Goal: Information Seeking & Learning: Learn about a topic

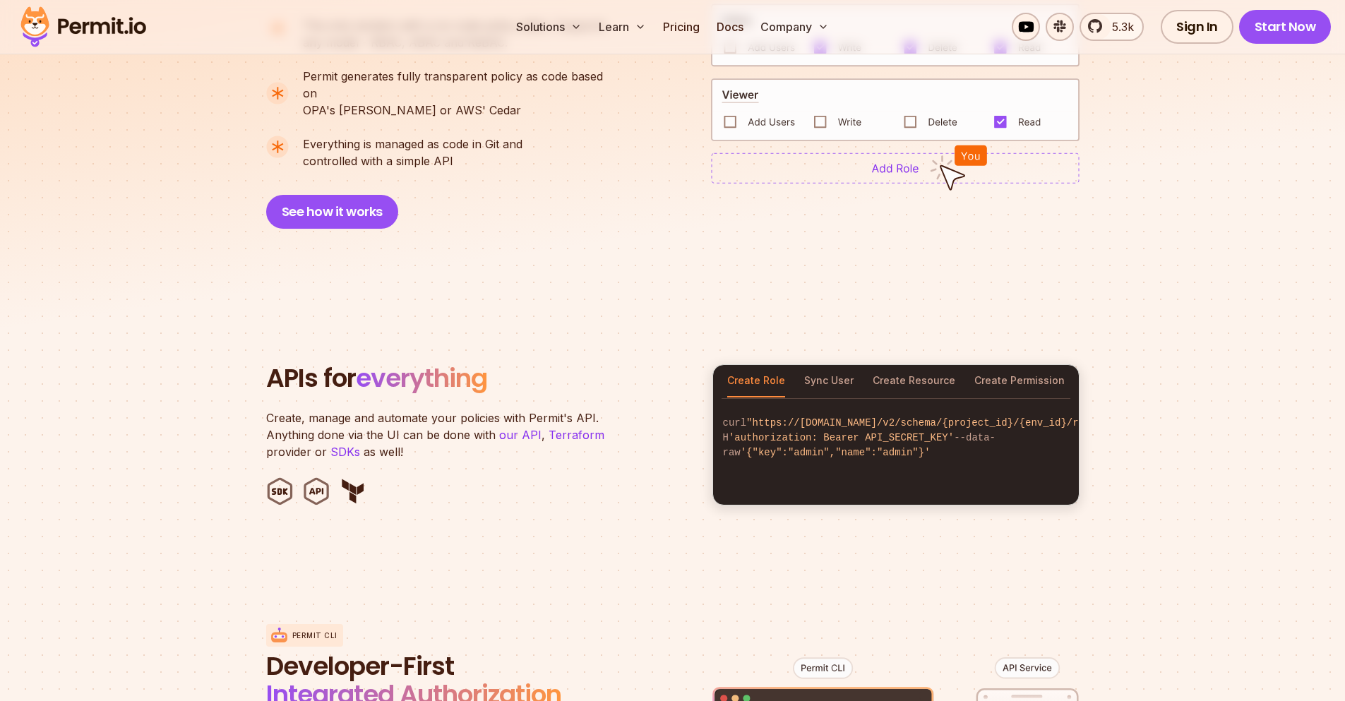
scroll to position [1017, 0]
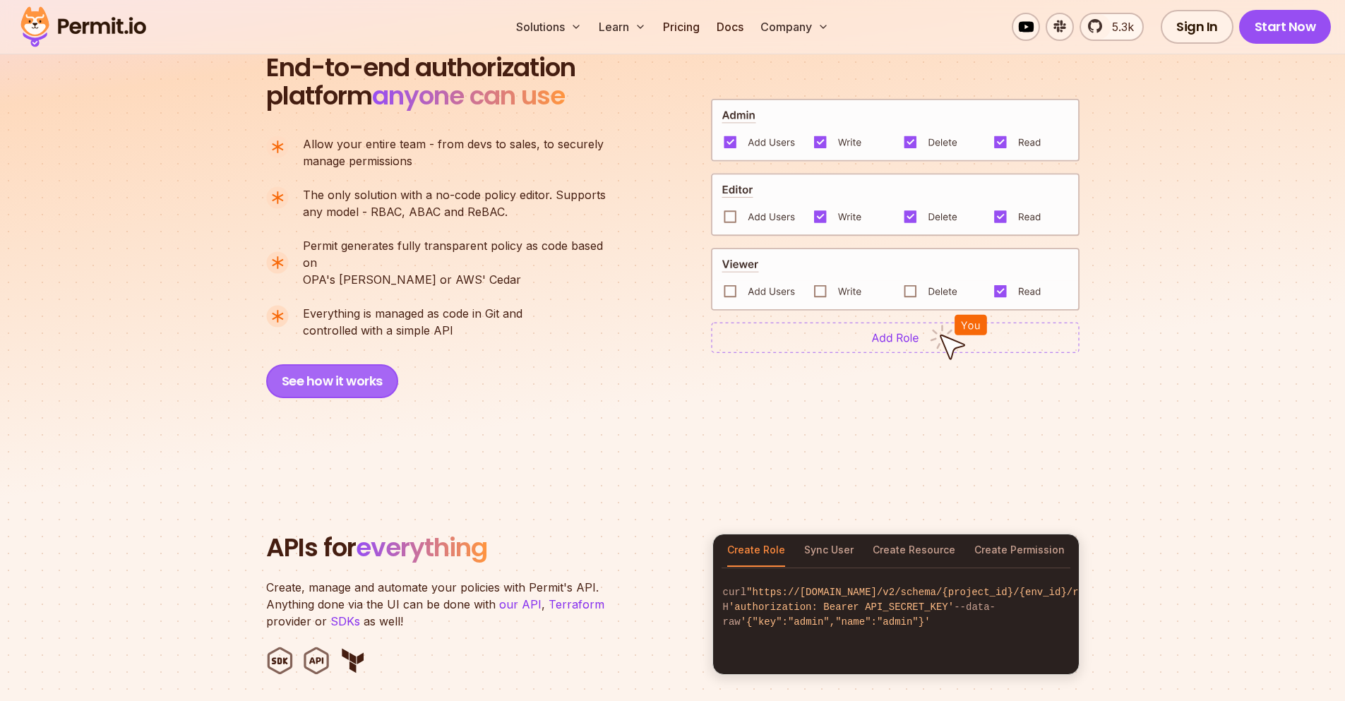
click at [345, 364] on button "See how it works" at bounding box center [332, 381] width 132 height 34
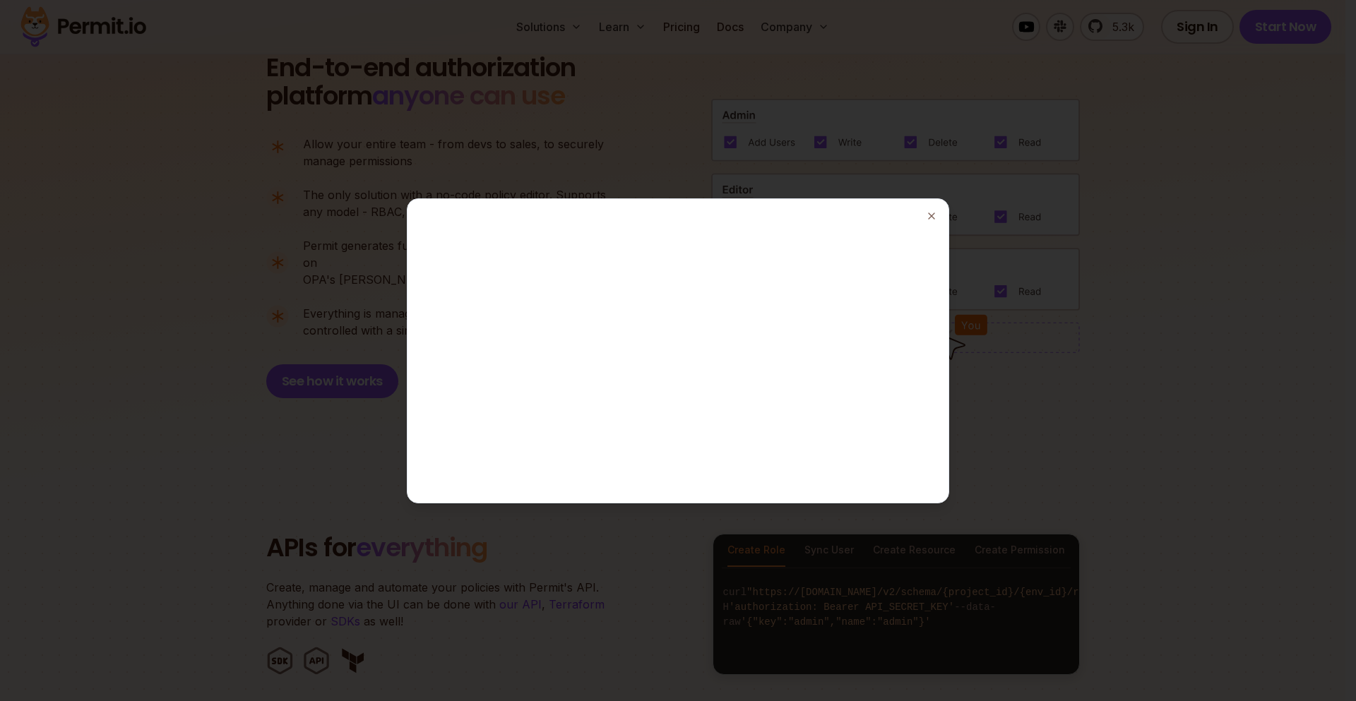
click at [1126, 384] on div at bounding box center [678, 350] width 1356 height 701
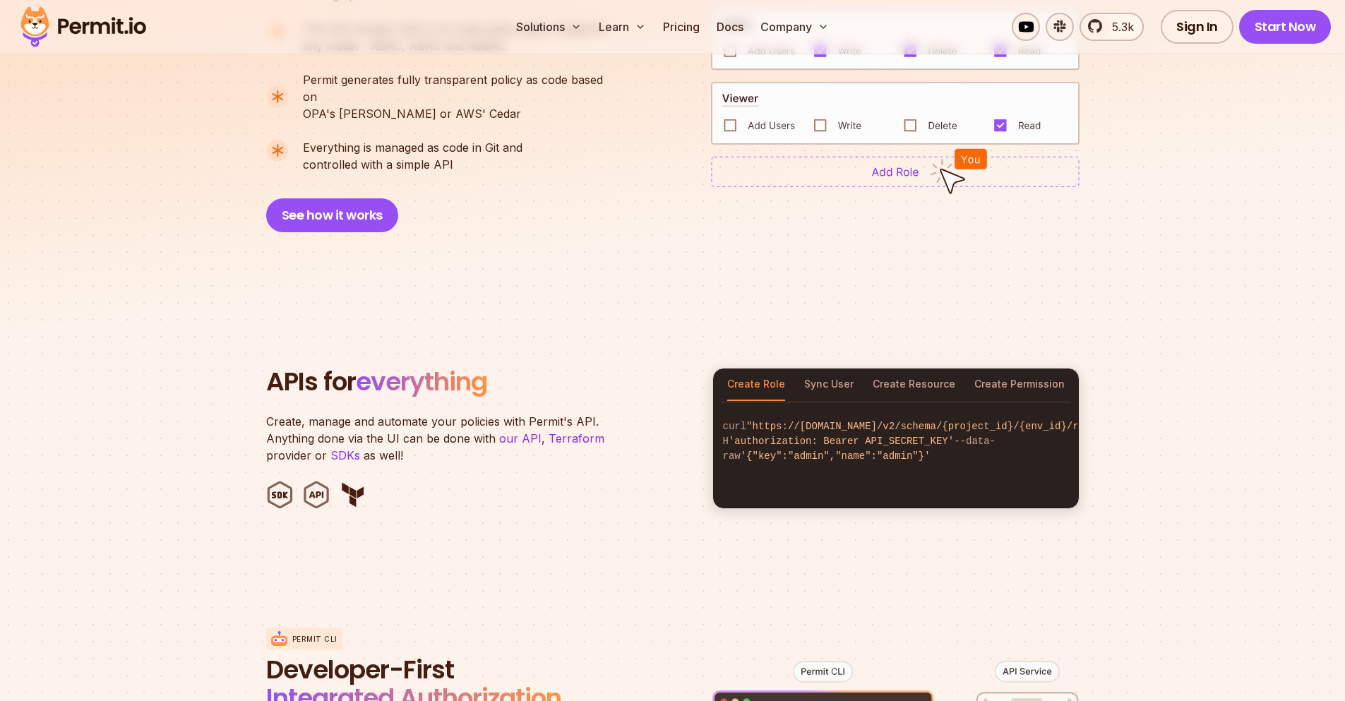
scroll to position [1186, 0]
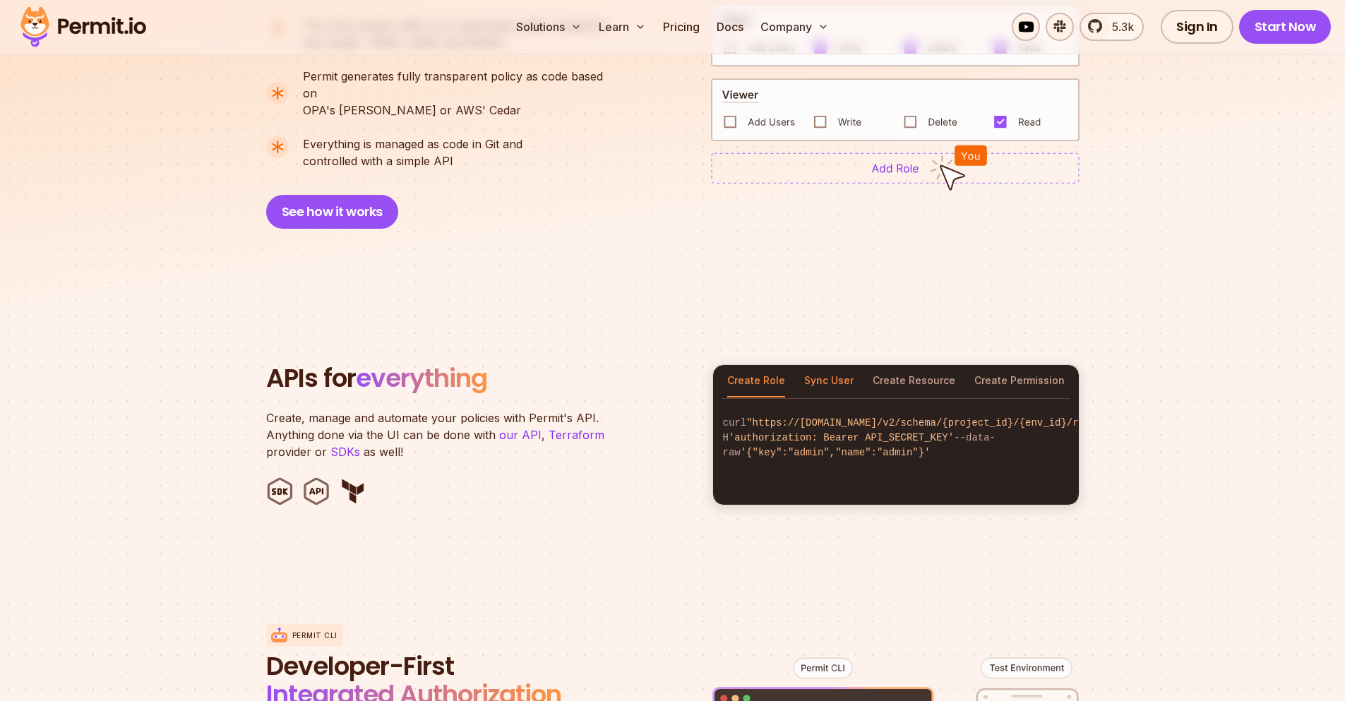
click at [842, 365] on button "Sync User" at bounding box center [828, 381] width 49 height 32
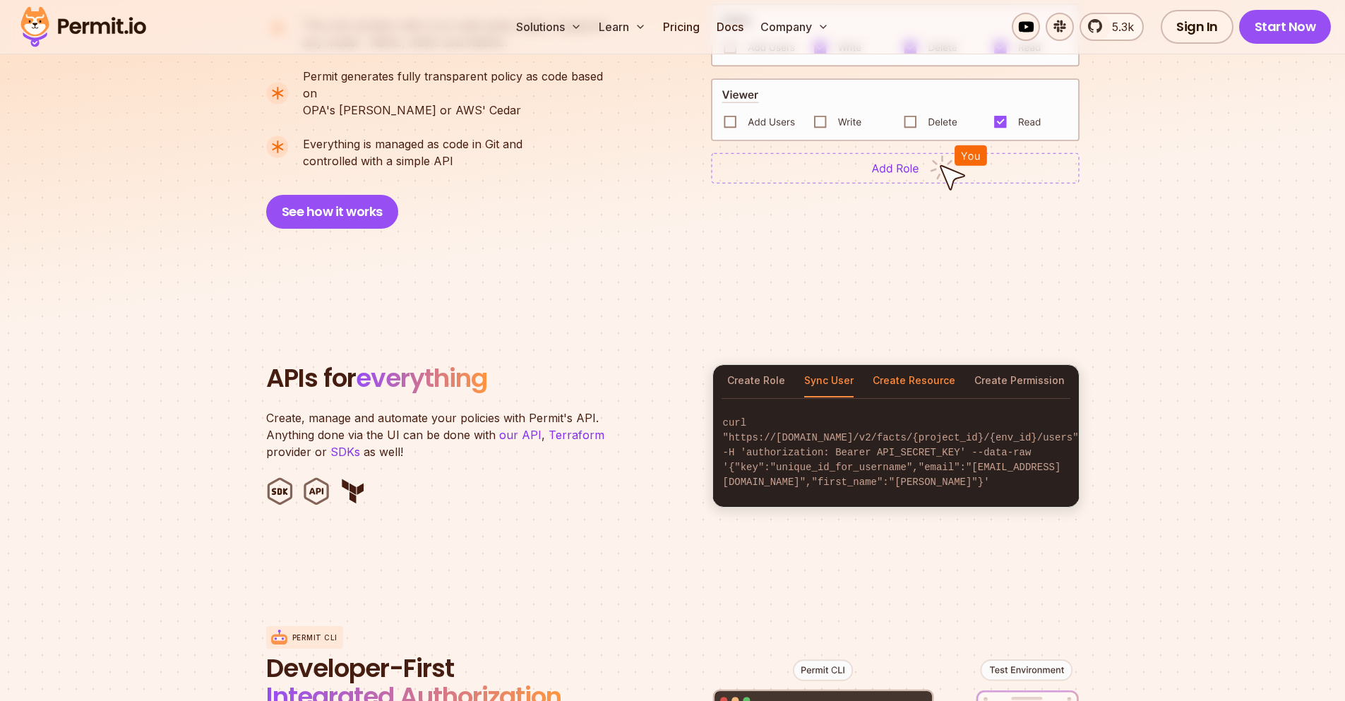
click at [932, 365] on button "Create Resource" at bounding box center [914, 381] width 83 height 32
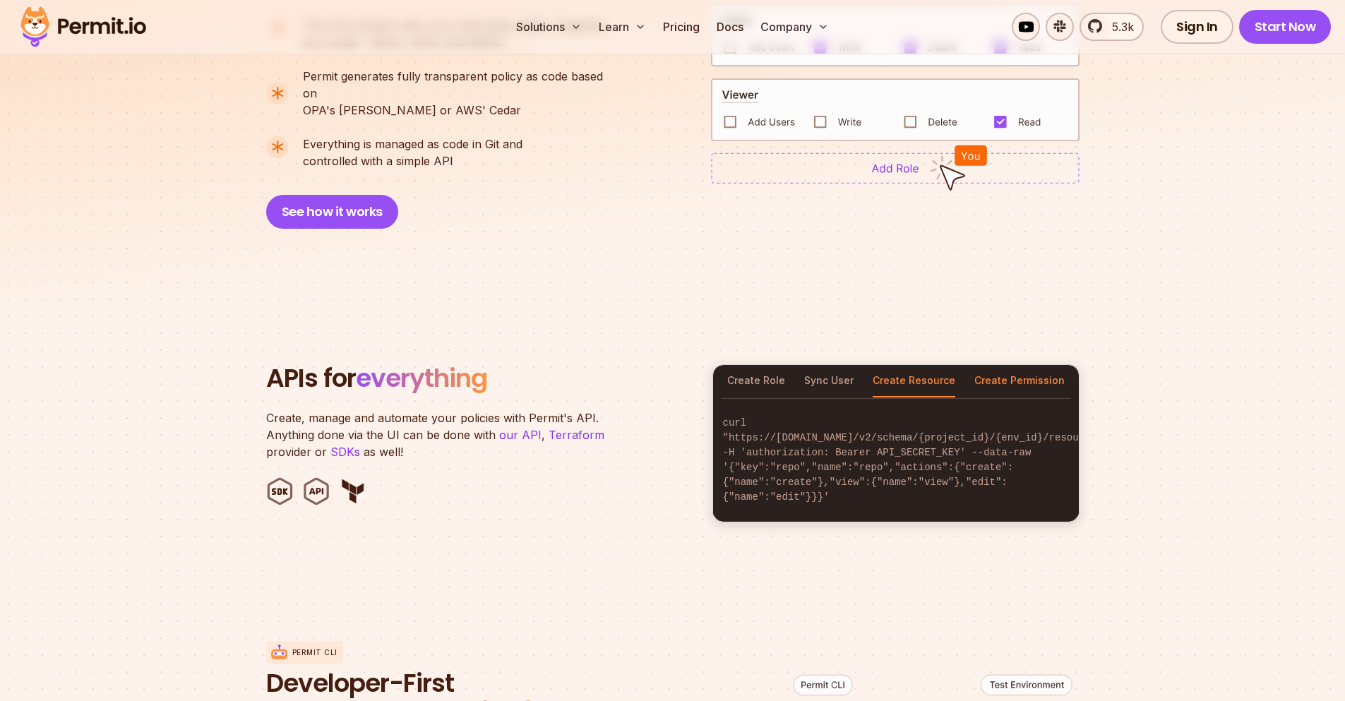
click at [1022, 365] on button "Create Permission" at bounding box center [1019, 381] width 90 height 32
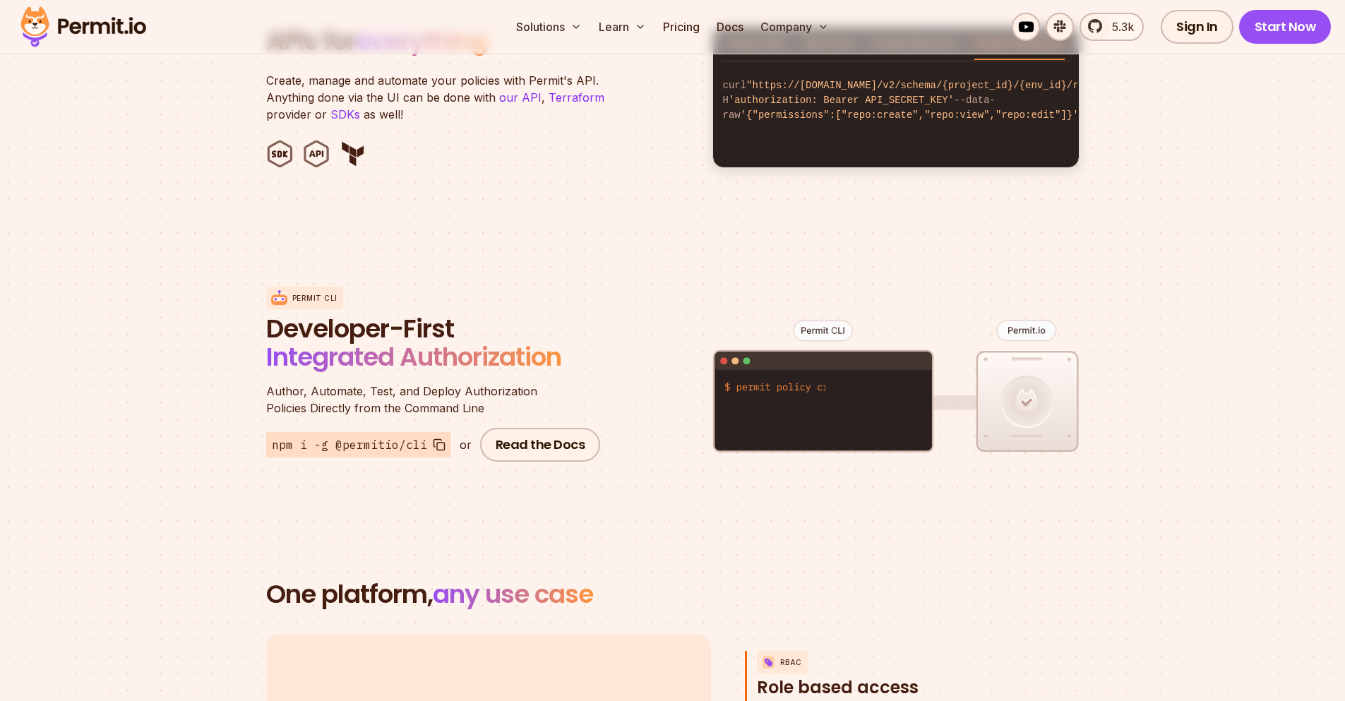
scroll to position [1525, 0]
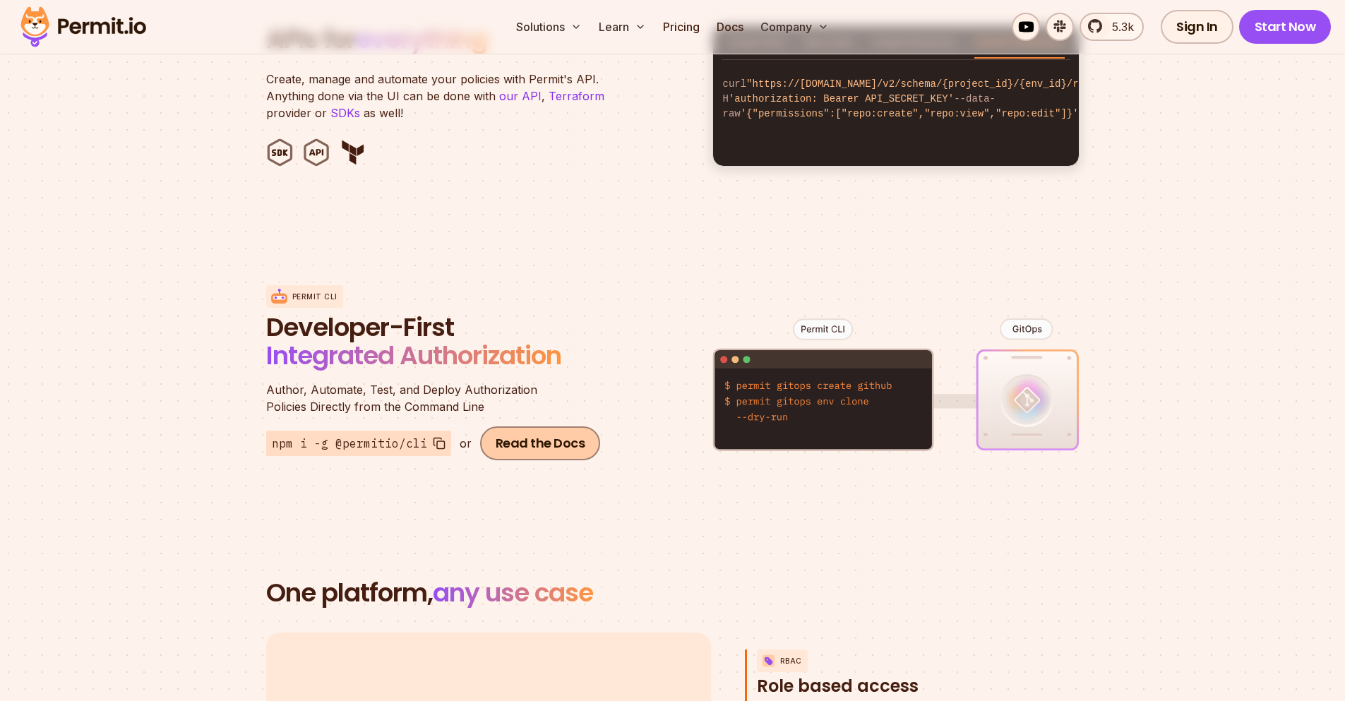
click at [552, 427] on link "Read the Docs" at bounding box center [540, 444] width 121 height 34
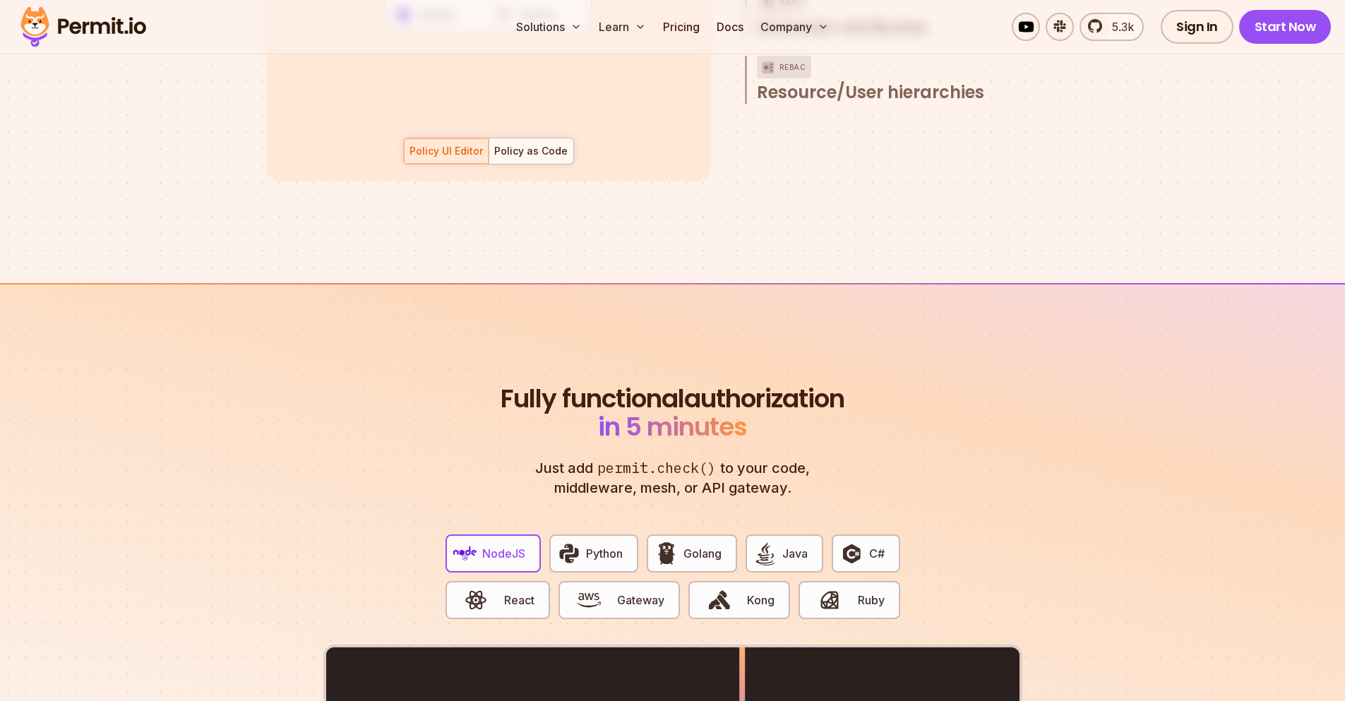
scroll to position [2627, 0]
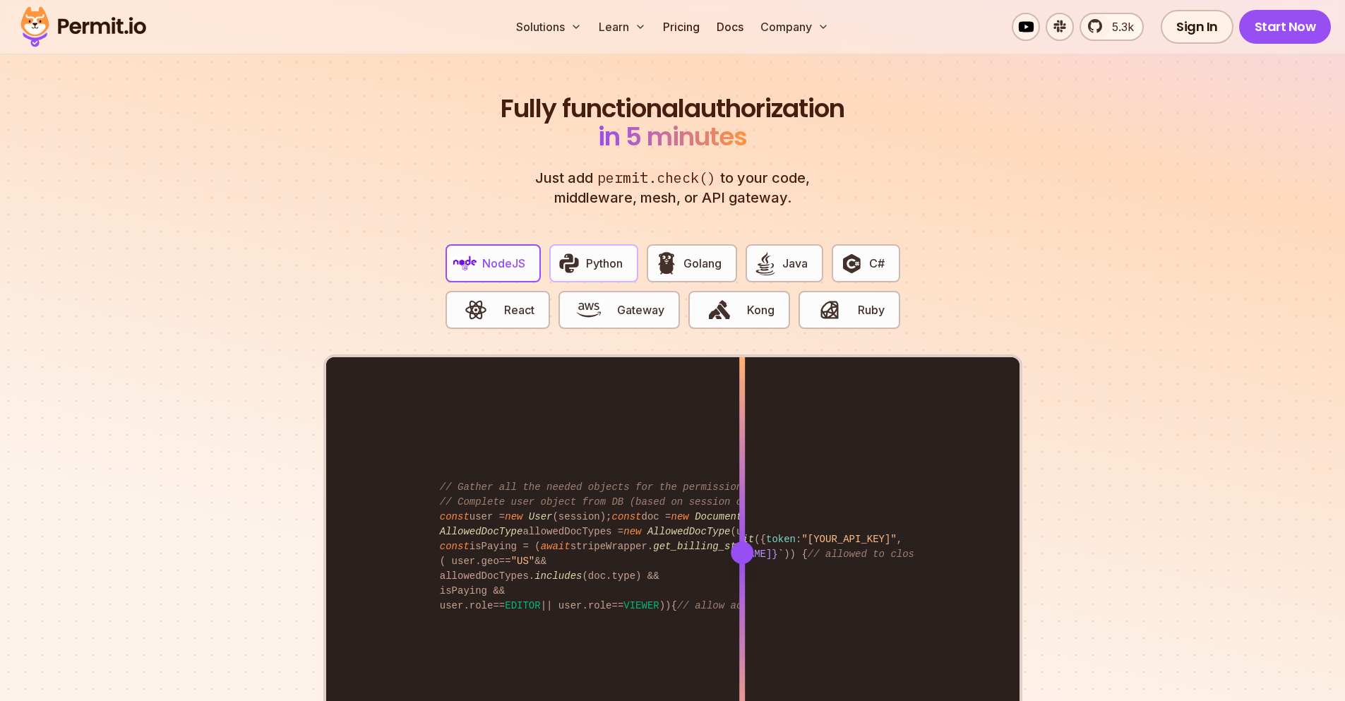
click at [600, 255] on span "Python" at bounding box center [604, 263] width 37 height 17
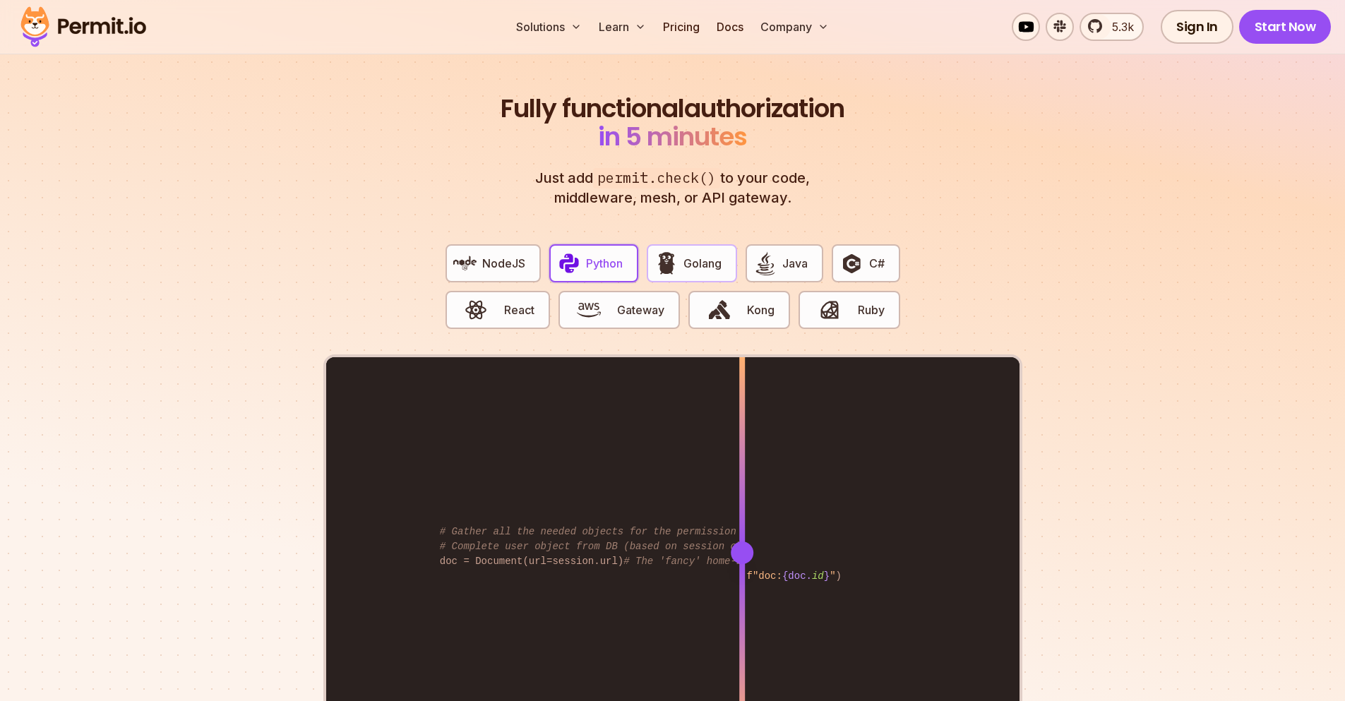
click at [712, 255] on span "Golang" at bounding box center [703, 263] width 38 height 17
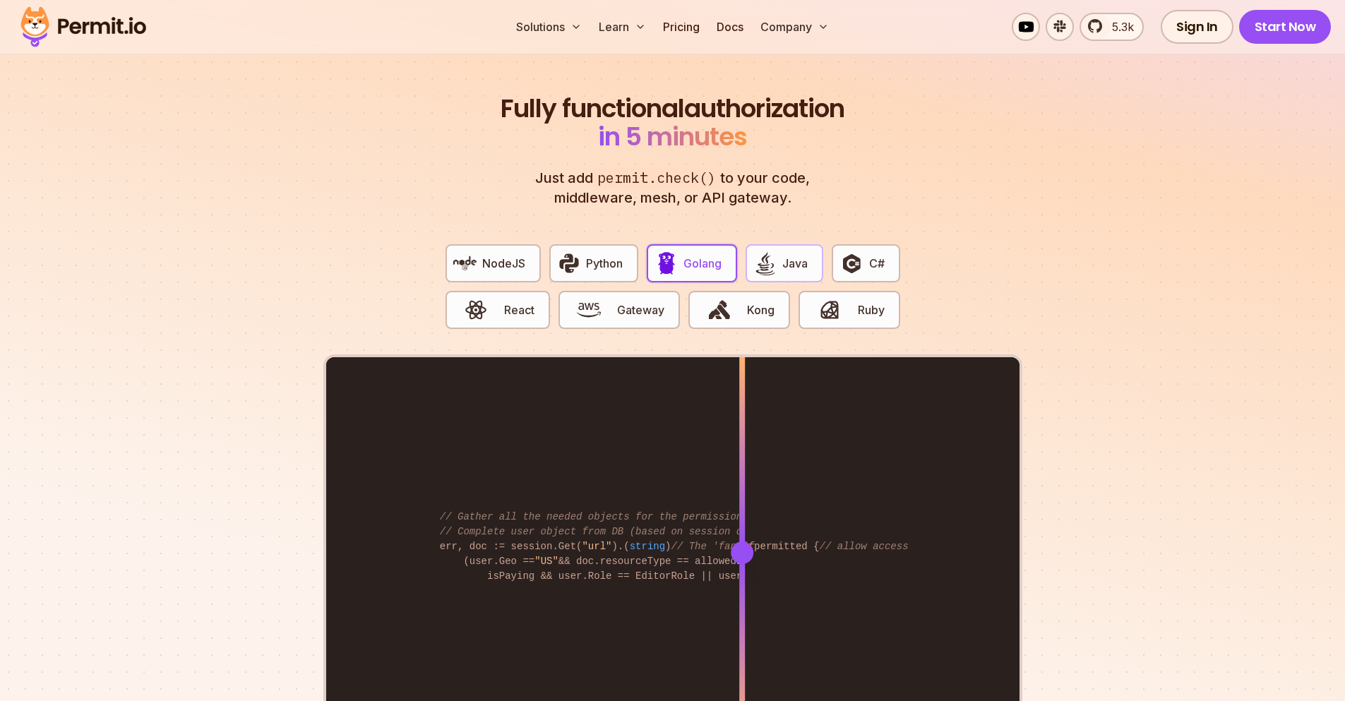
click at [799, 255] on span "Java" at bounding box center [794, 263] width 25 height 17
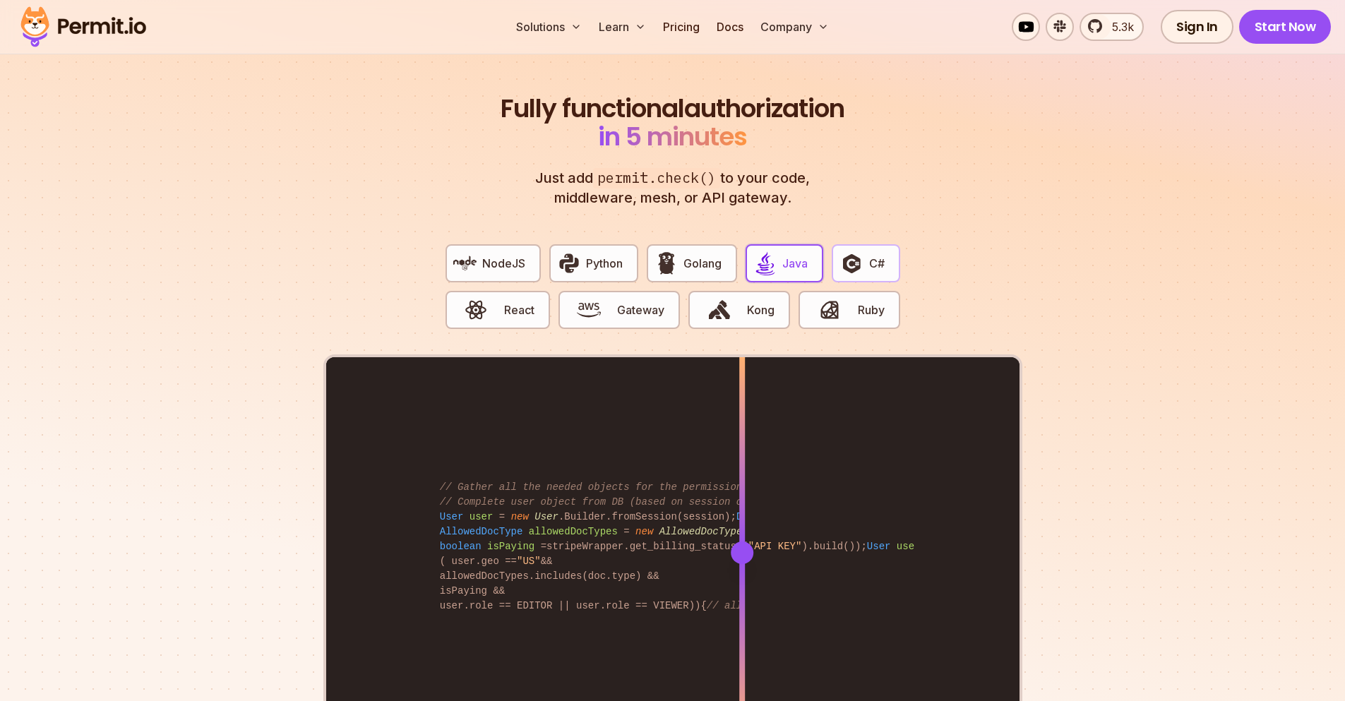
click at [876, 255] on span "C#" at bounding box center [877, 263] width 16 height 17
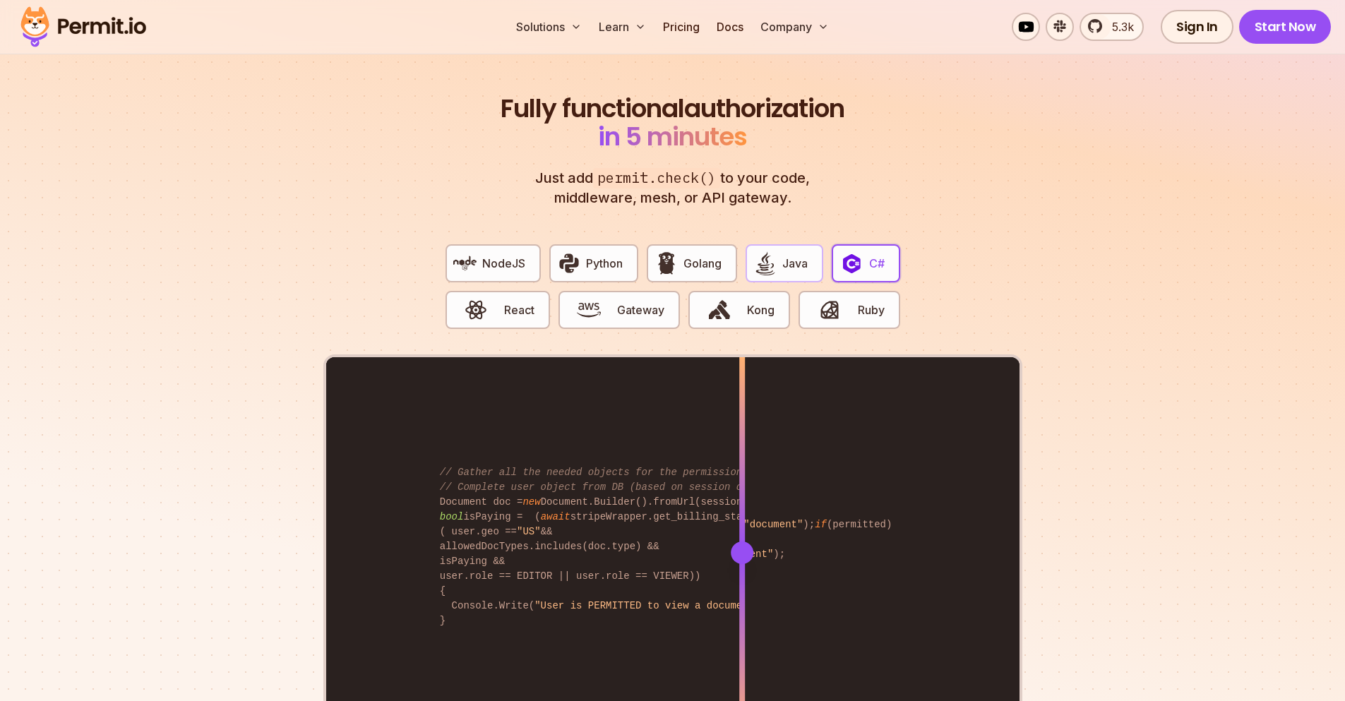
click at [789, 255] on span "Java" at bounding box center [794, 263] width 25 height 17
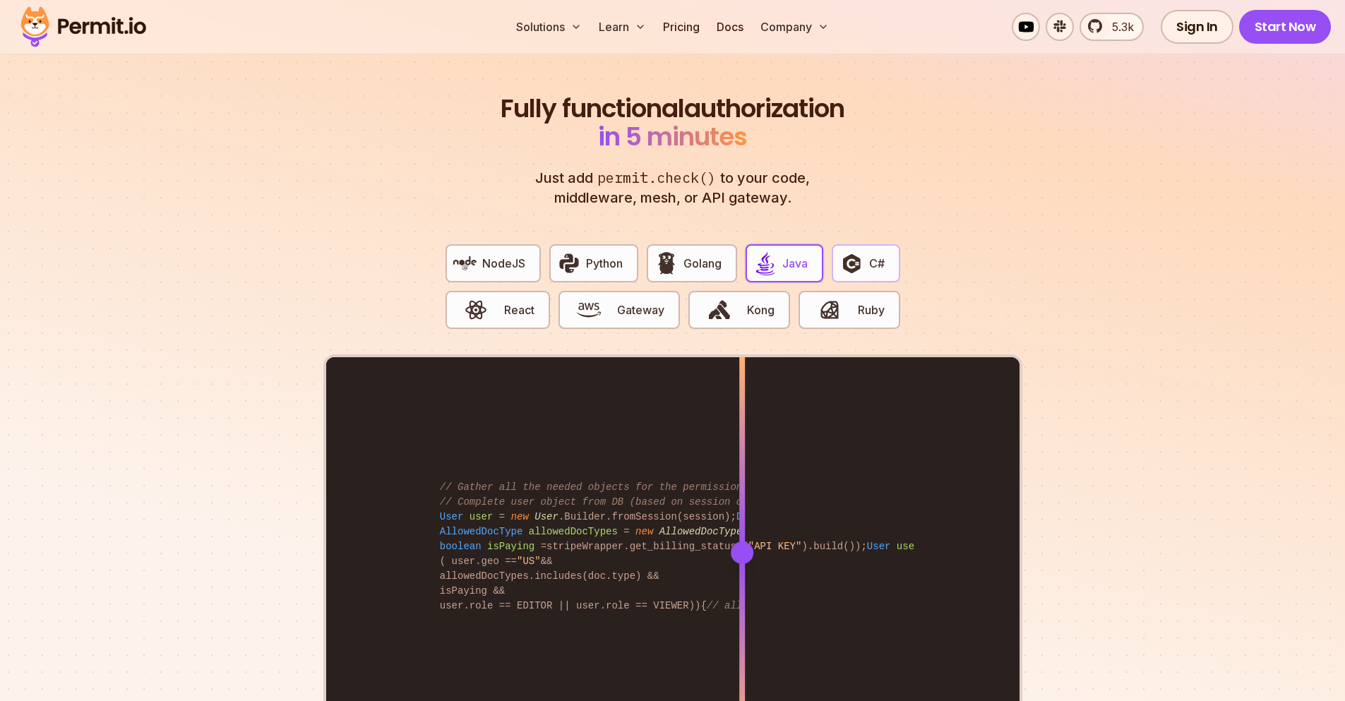
click at [853, 251] on img "button" at bounding box center [852, 263] width 24 height 24
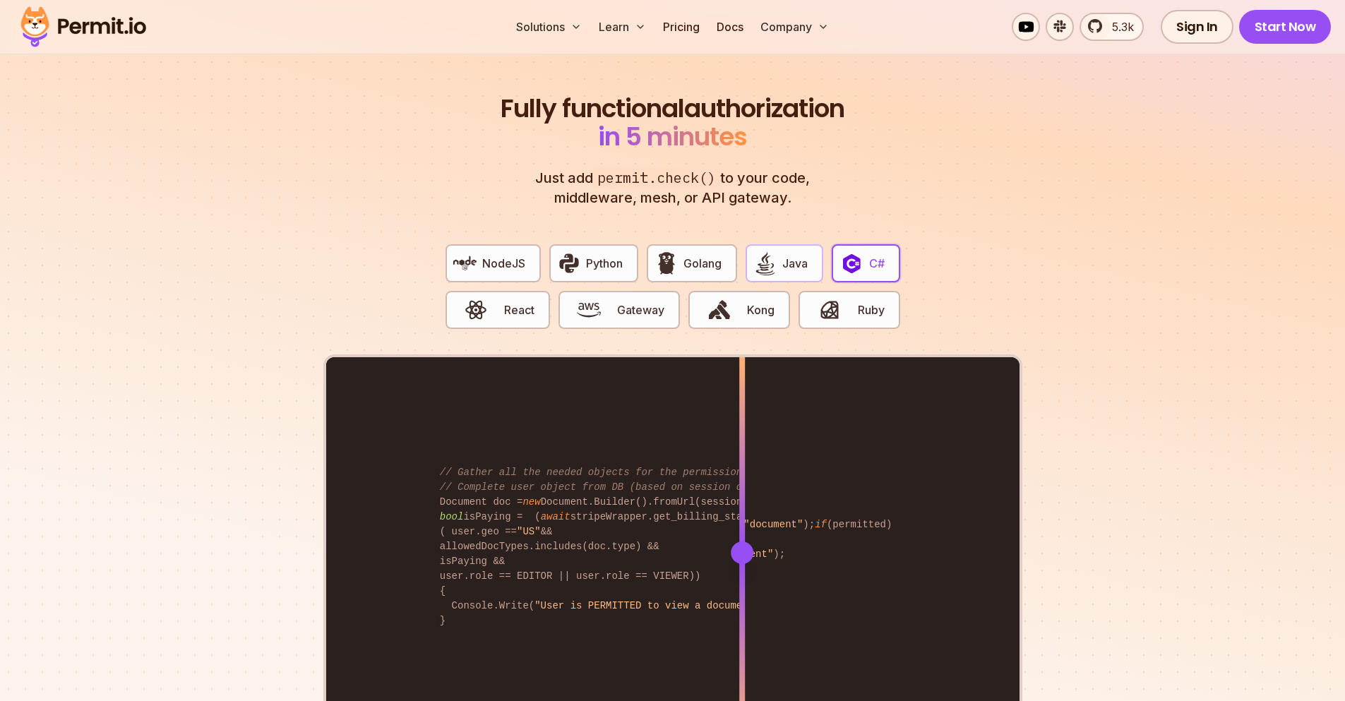
click at [781, 254] on button "Java" at bounding box center [785, 263] width 78 height 38
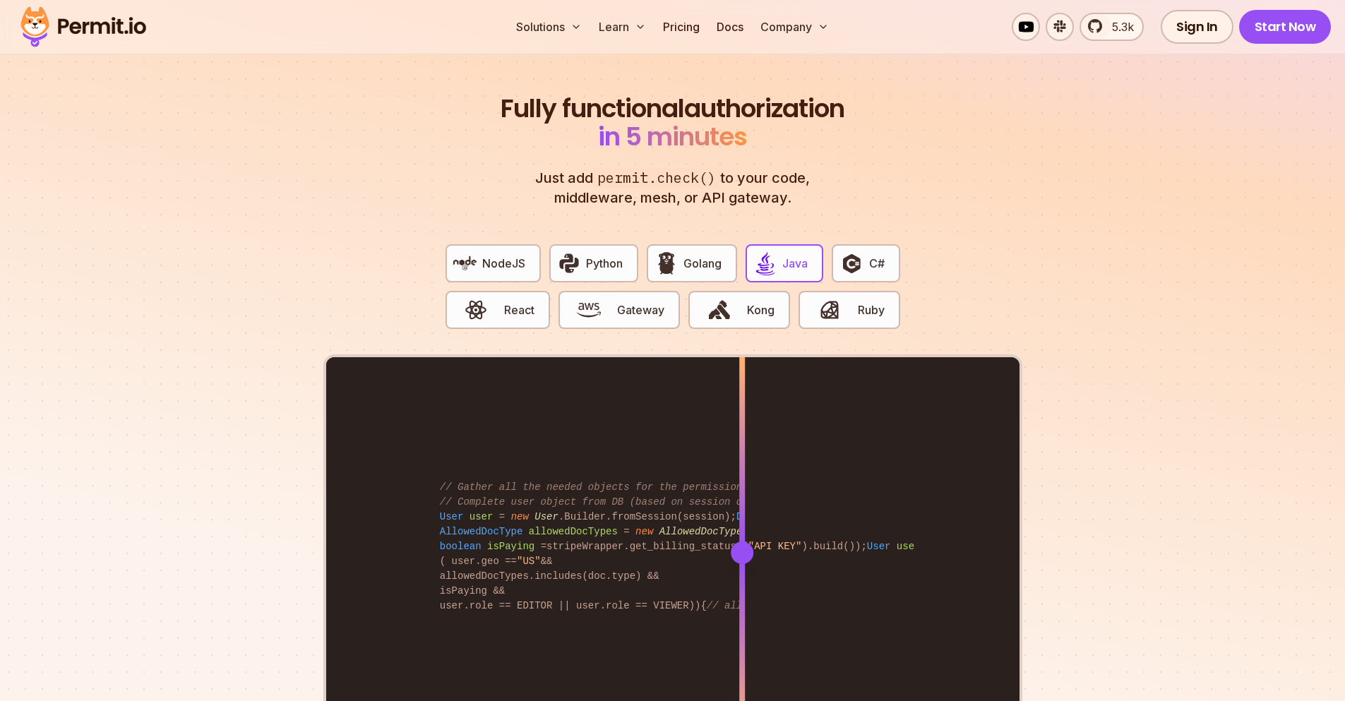
click at [827, 250] on div "NodeJS Python Golang Java C# React Gateway Kong Ruby" at bounding box center [672, 293] width 477 height 121
click at [852, 251] on img "button" at bounding box center [852, 263] width 24 height 24
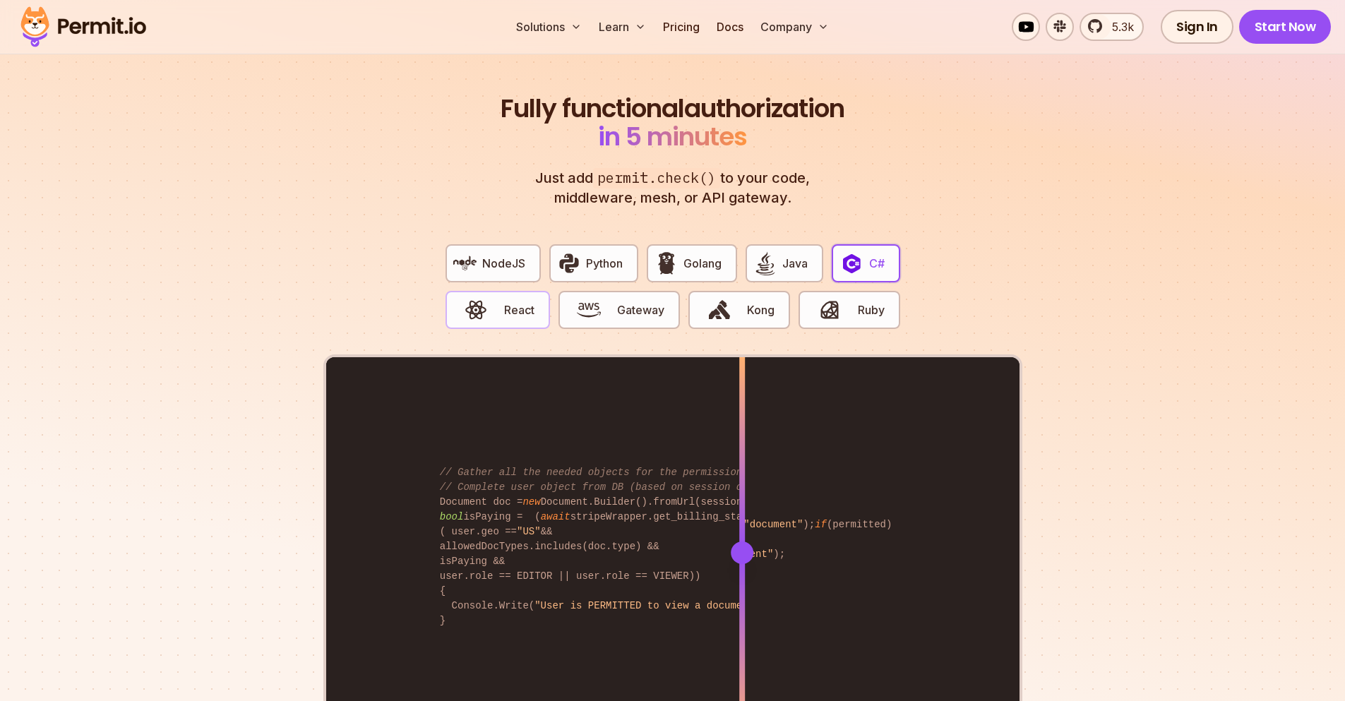
click at [519, 302] on span "React" at bounding box center [519, 310] width 30 height 17
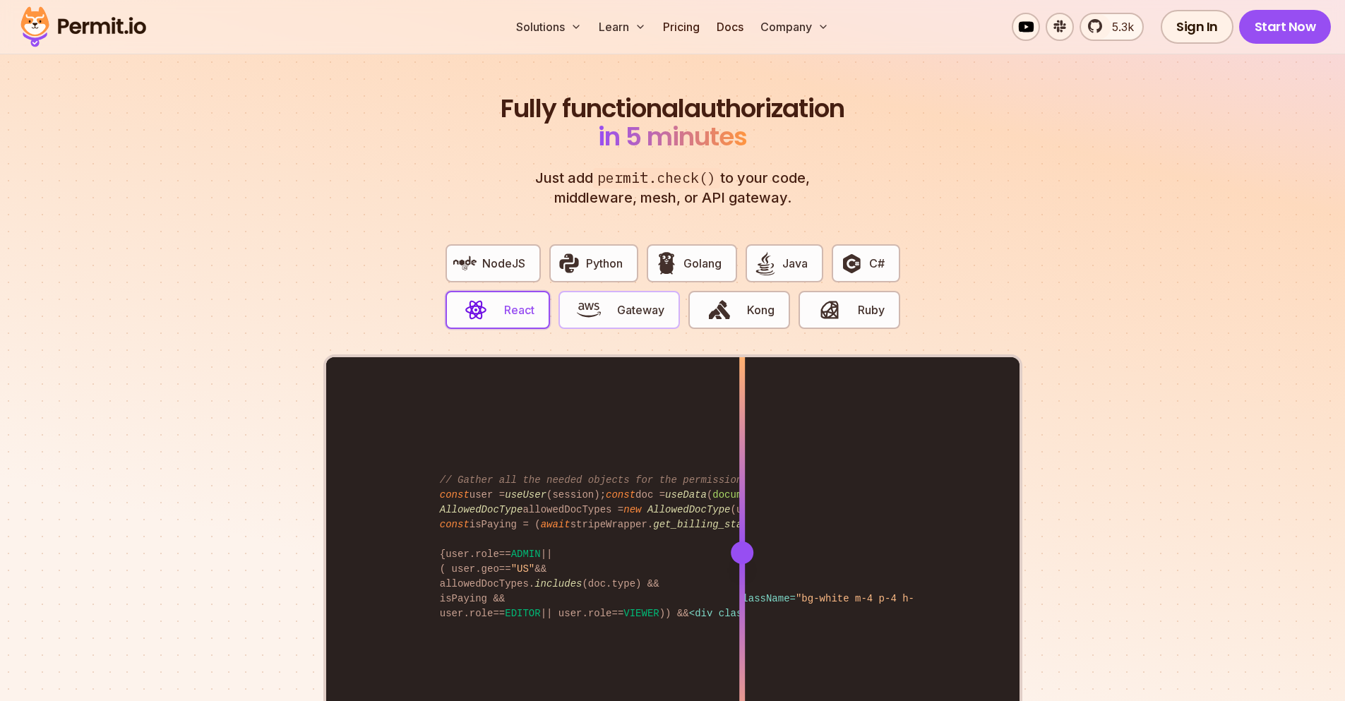
click at [618, 302] on span "Gateway" at bounding box center [640, 310] width 47 height 17
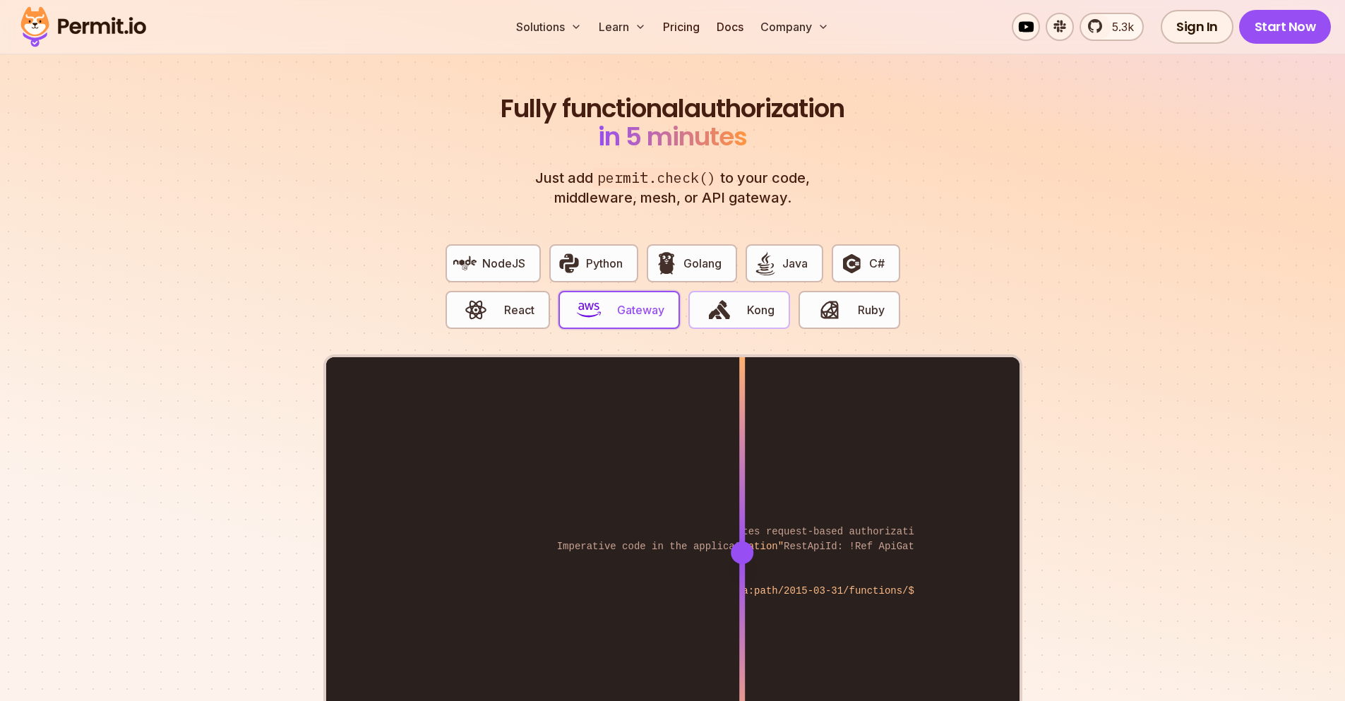
click at [732, 298] on span "button" at bounding box center [719, 310] width 47 height 24
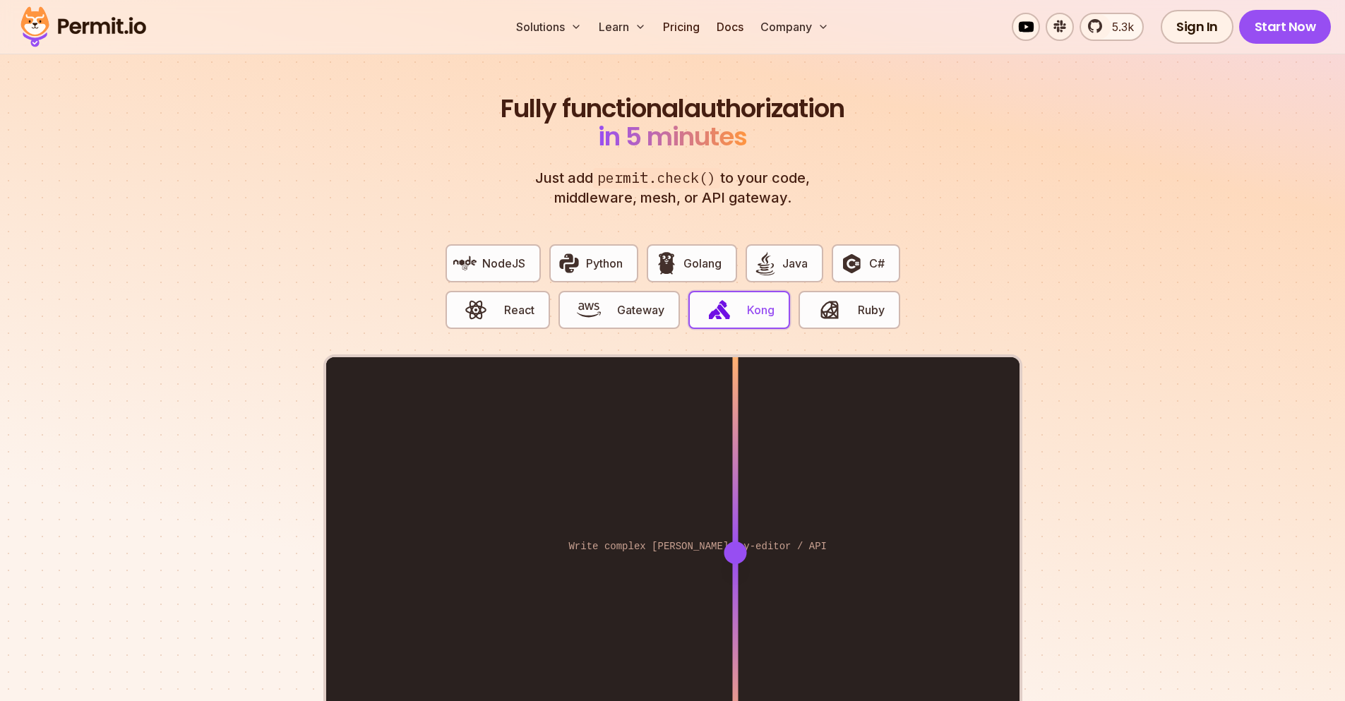
drag, startPoint x: 746, startPoint y: 541, endPoint x: 734, endPoint y: 496, distance: 46.6
click at [734, 496] on div at bounding box center [735, 552] width 6 height 390
click at [842, 298] on span "button" at bounding box center [829, 310] width 47 height 24
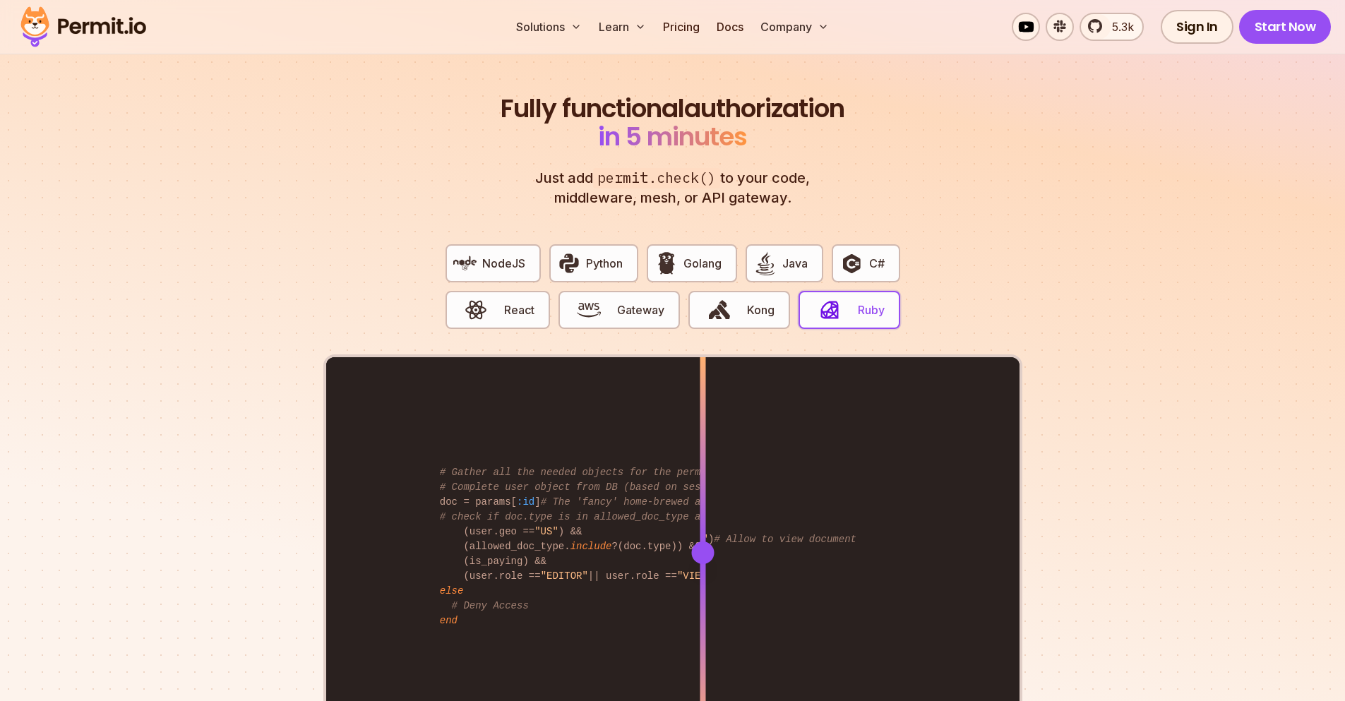
drag, startPoint x: 739, startPoint y: 532, endPoint x: 703, endPoint y: 522, distance: 37.5
click at [703, 522] on div at bounding box center [703, 552] width 6 height 390
click at [586, 255] on span "Python" at bounding box center [604, 263] width 37 height 17
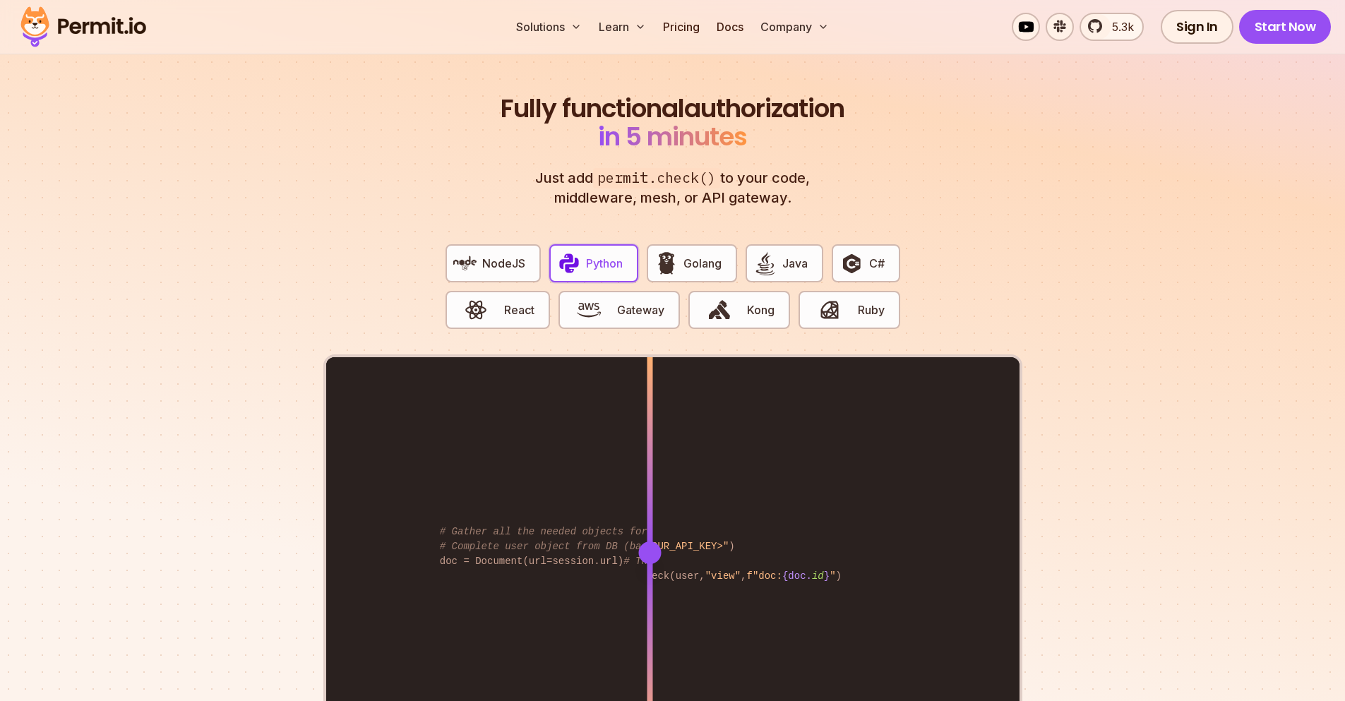
drag, startPoint x: 741, startPoint y: 531, endPoint x: 650, endPoint y: 513, distance: 92.9
click at [650, 513] on div at bounding box center [650, 552] width 6 height 390
click at [694, 255] on span "Golang" at bounding box center [703, 263] width 38 height 17
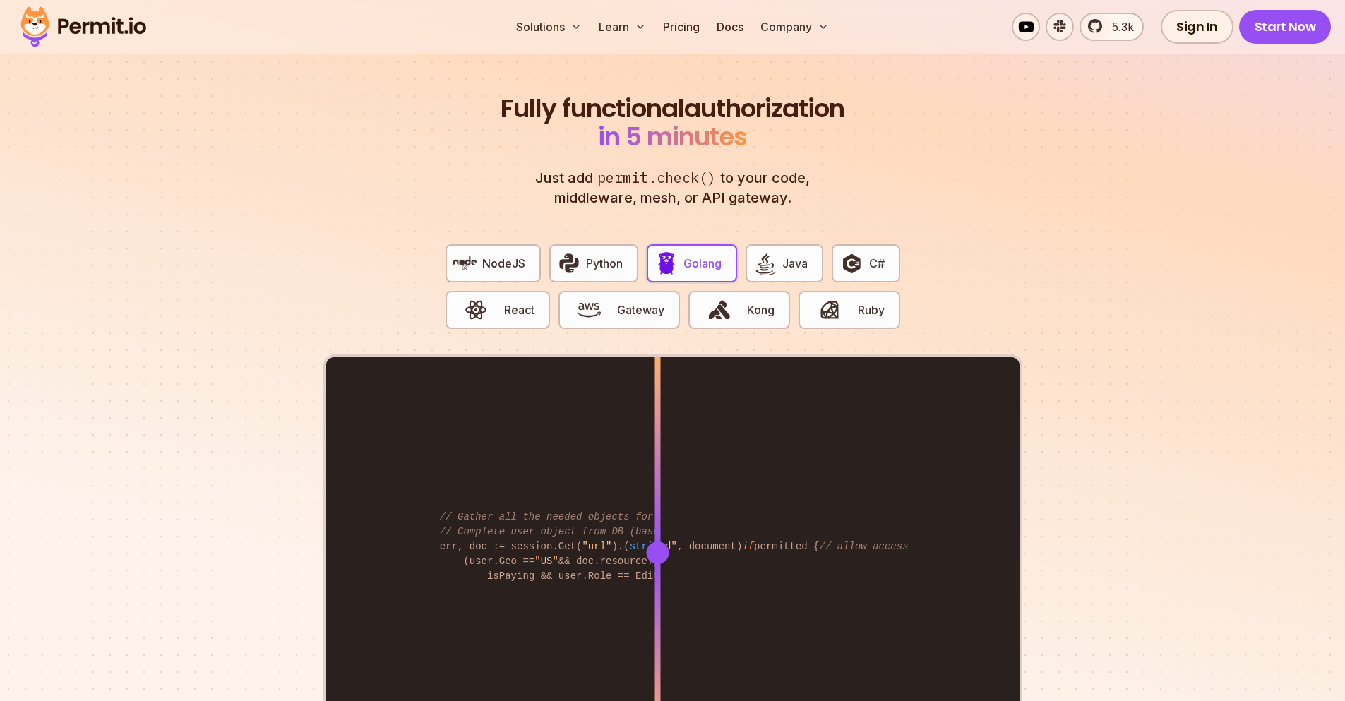
drag, startPoint x: 746, startPoint y: 532, endPoint x: 652, endPoint y: 530, distance: 93.9
click at [652, 542] on div at bounding box center [657, 553] width 23 height 23
click at [603, 255] on span "Python" at bounding box center [604, 263] width 37 height 17
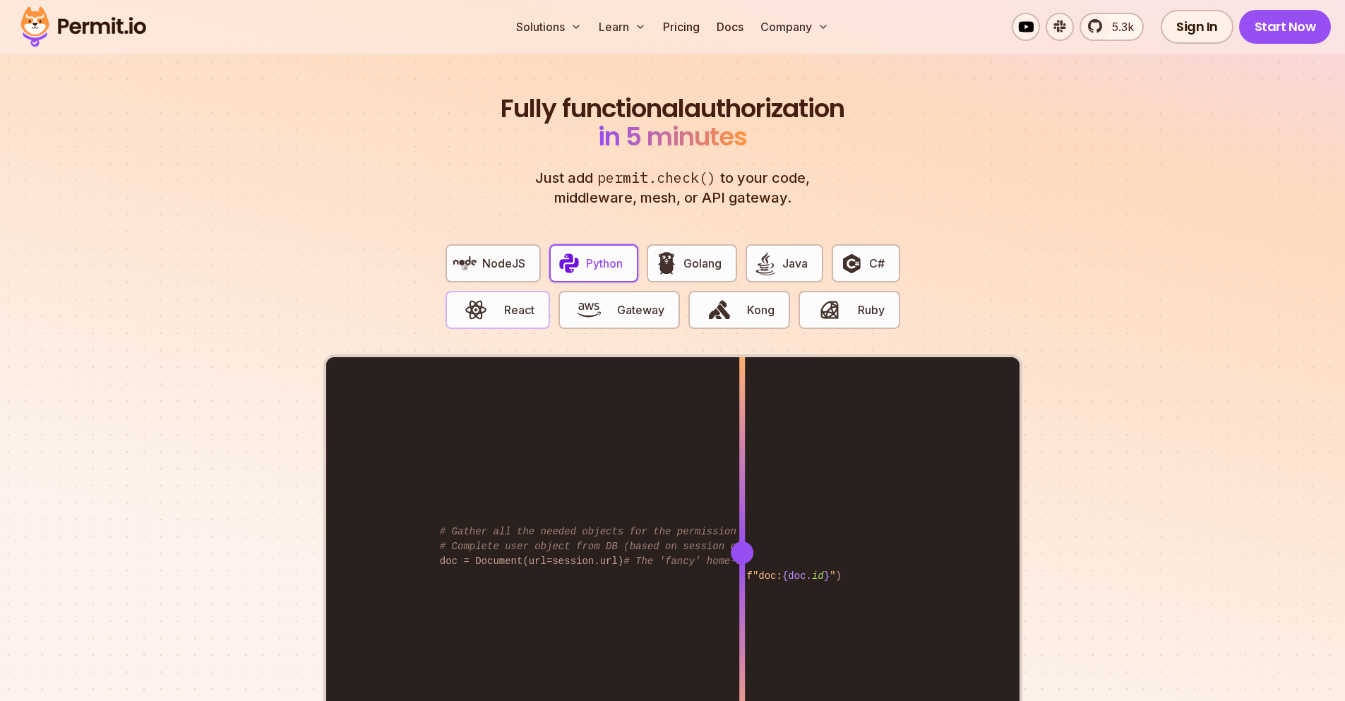
click at [516, 302] on span "React" at bounding box center [519, 310] width 30 height 17
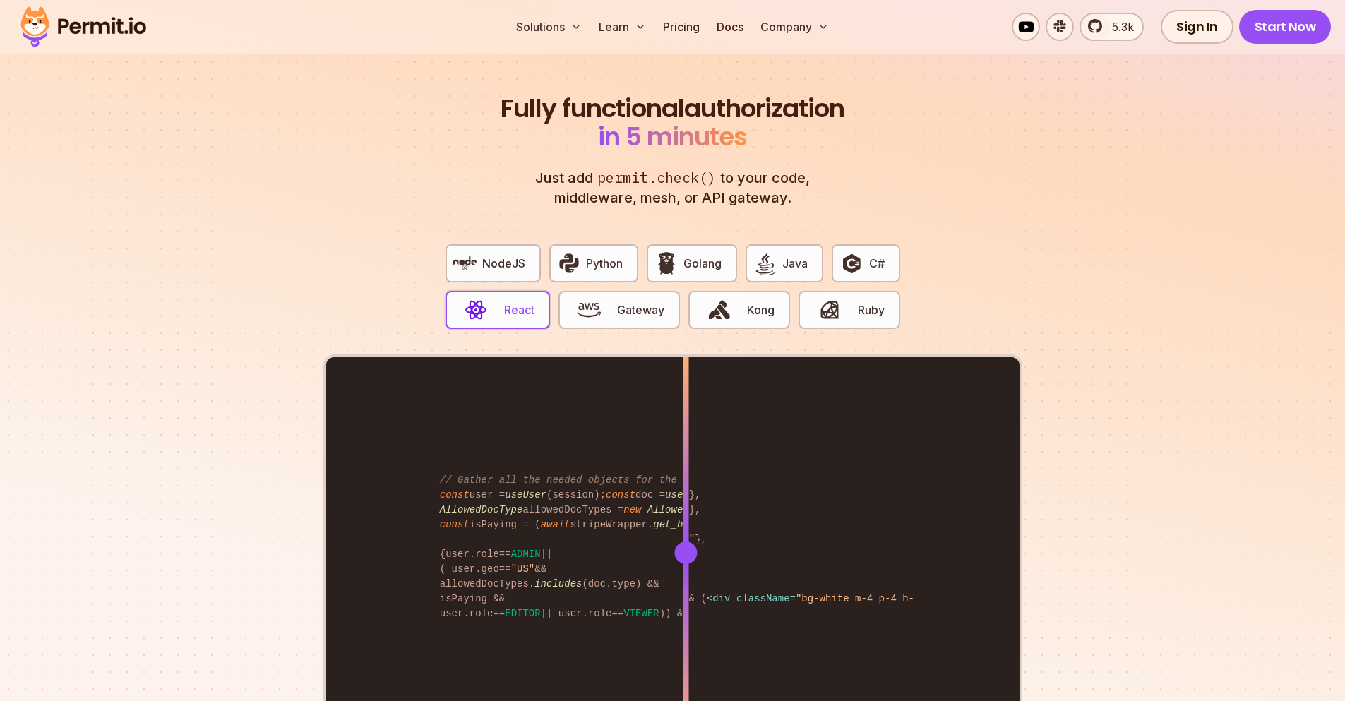
drag, startPoint x: 741, startPoint y: 533, endPoint x: 686, endPoint y: 544, distance: 56.9
click at [686, 544] on div at bounding box center [685, 553] width 23 height 23
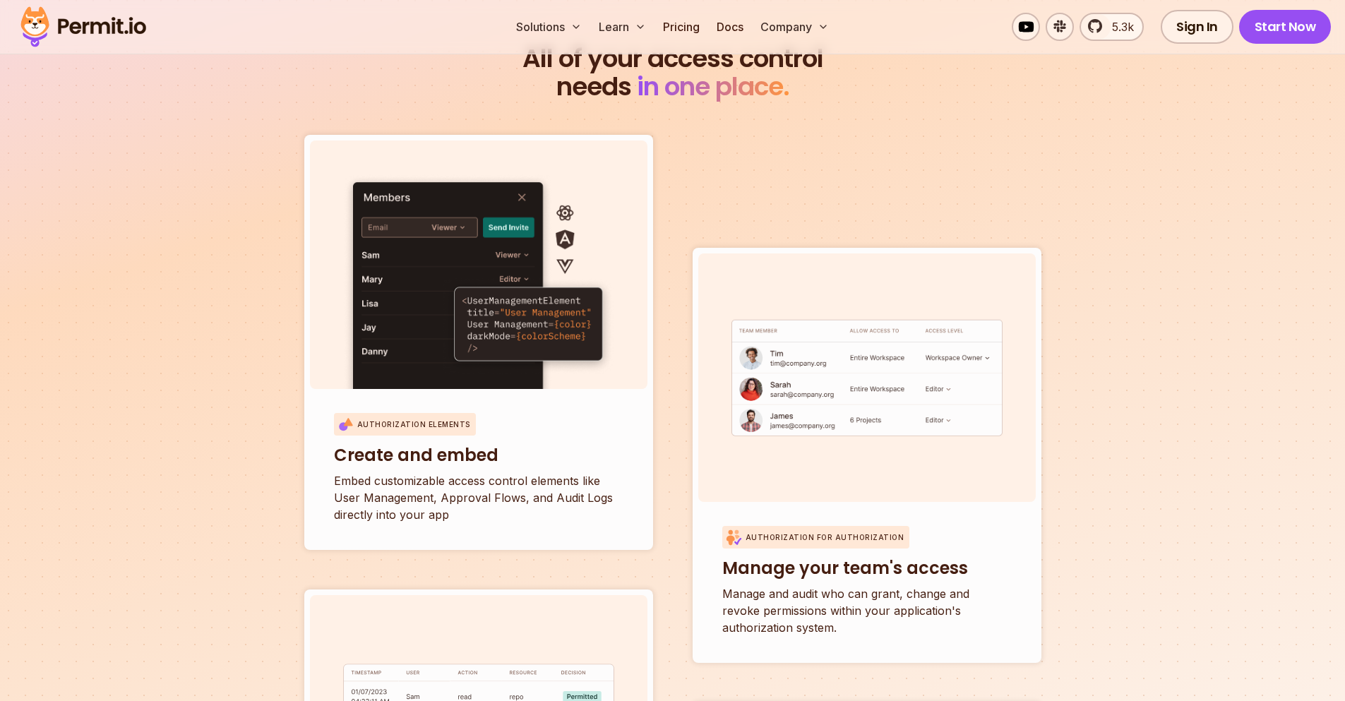
scroll to position [4745, 0]
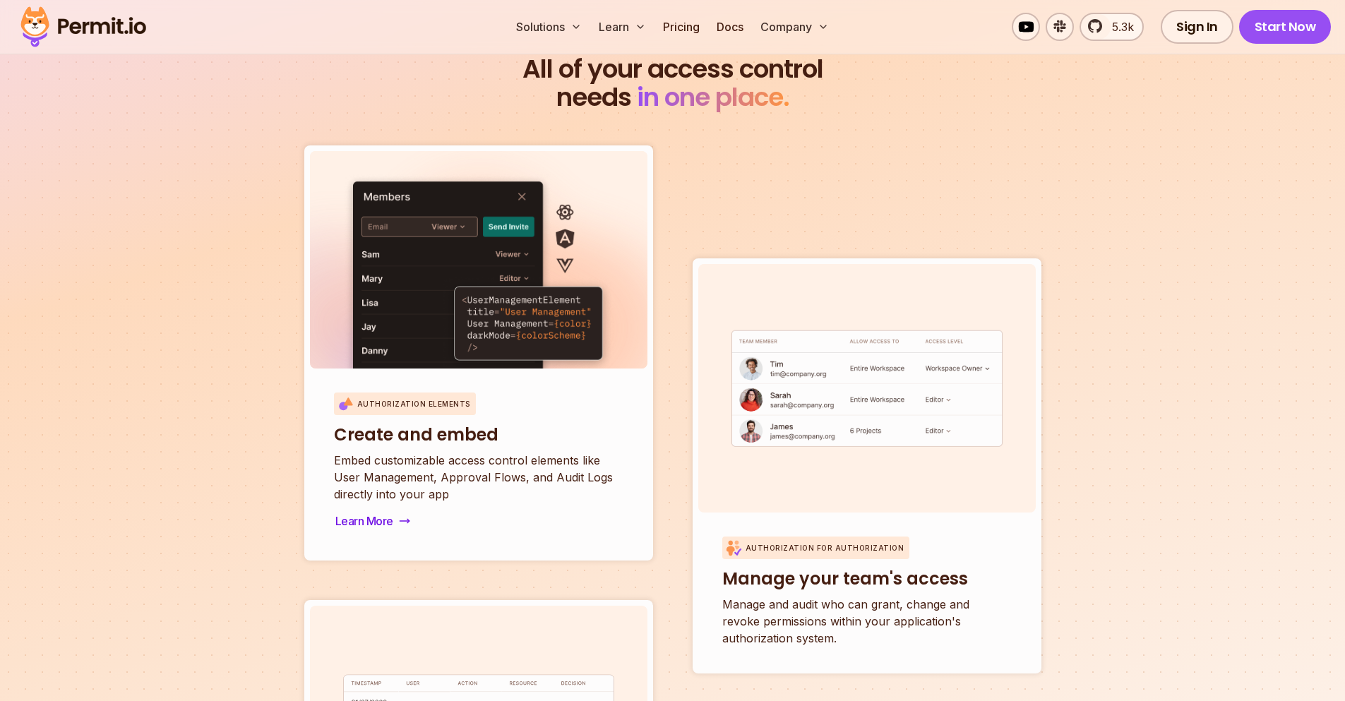
click at [566, 193] on img at bounding box center [478, 290] width 271 height 232
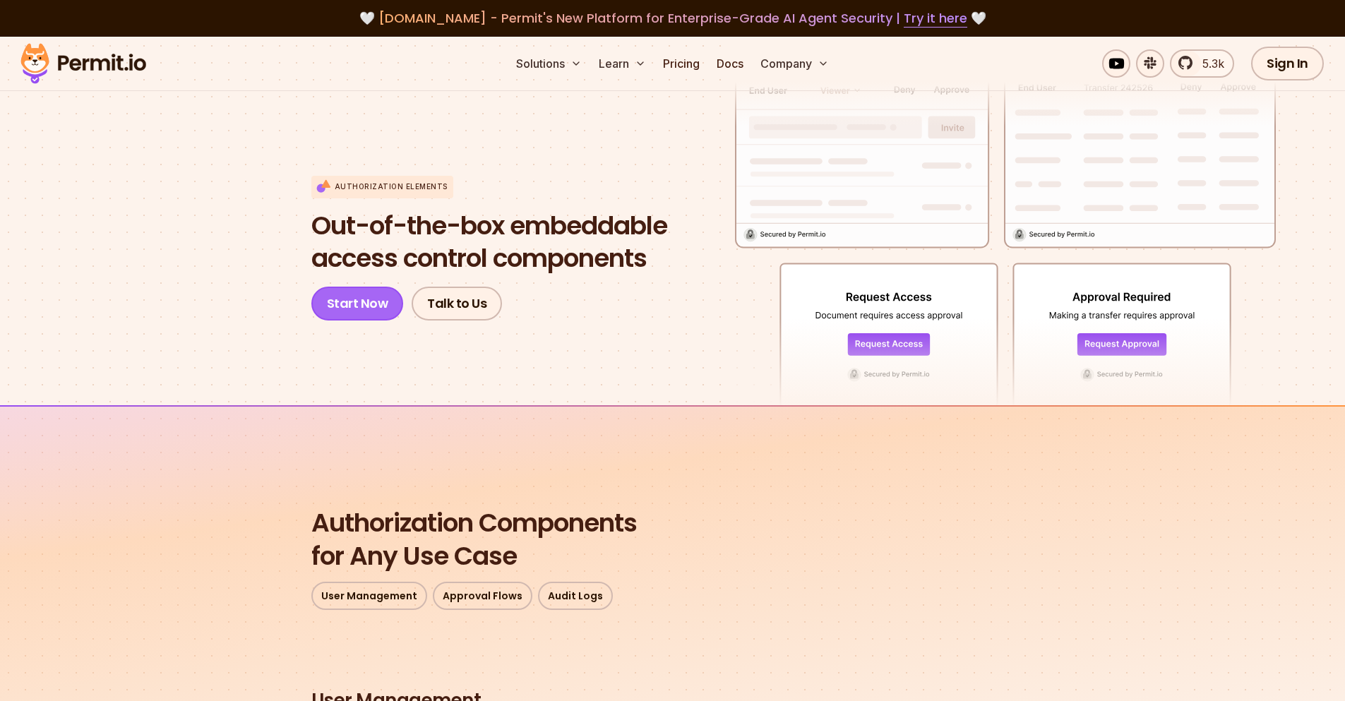
click at [346, 309] on link "Start Now" at bounding box center [357, 304] width 93 height 34
